Goal: Task Accomplishment & Management: Use online tool/utility

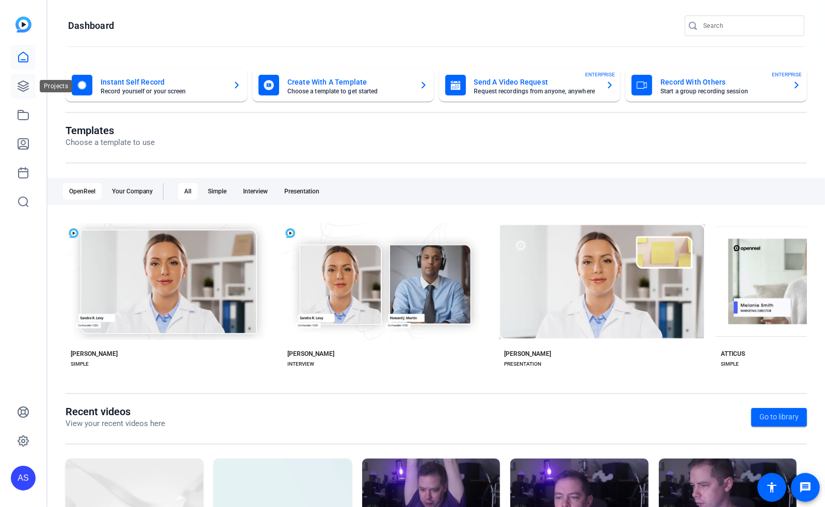
click at [18, 82] on icon at bounding box center [23, 86] width 12 height 12
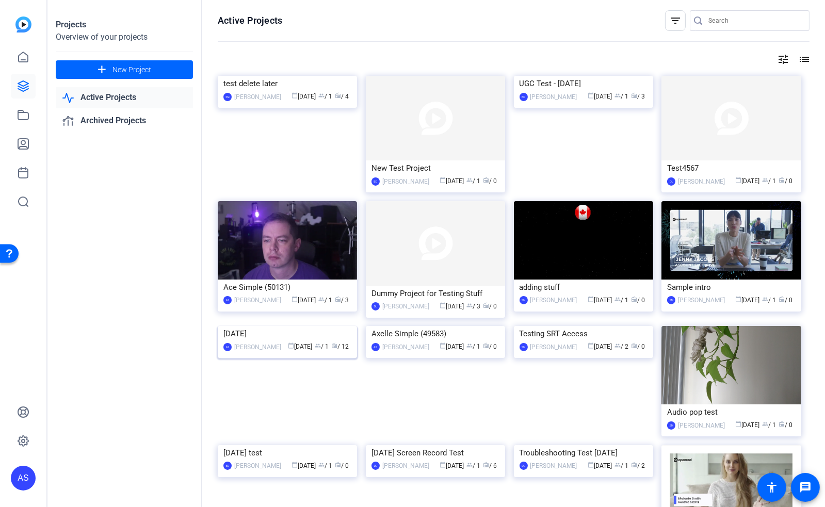
click at [298, 326] on img at bounding box center [287, 326] width 139 height 0
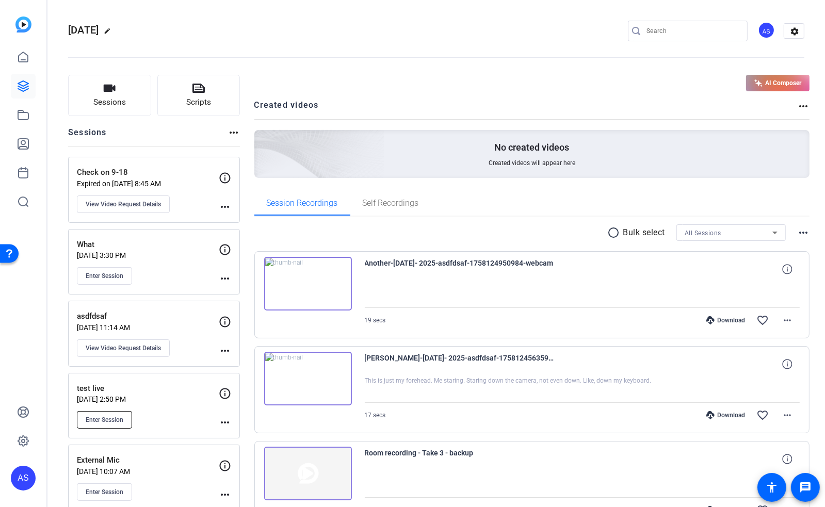
click at [116, 424] on button "Enter Session" at bounding box center [104, 420] width 55 height 18
